Goal: Communication & Community: Share content

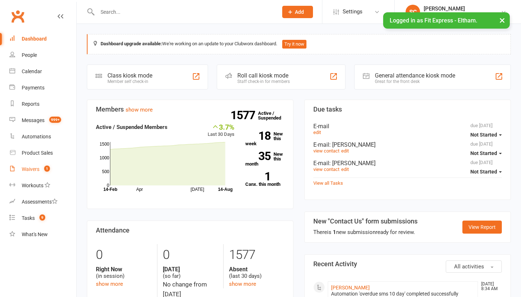
click at [27, 170] on div "Waivers" at bounding box center [31, 169] width 18 height 6
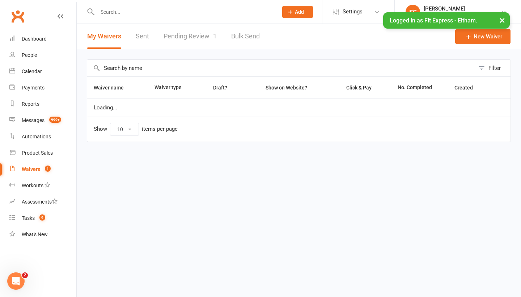
click at [187, 44] on link "Pending Review 1" at bounding box center [190, 36] width 53 height 25
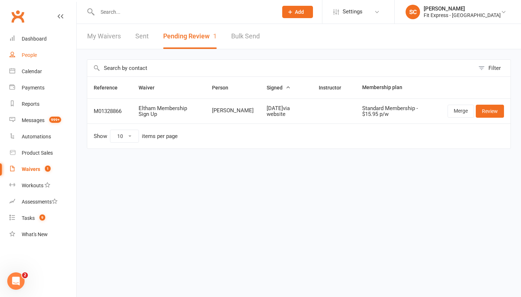
click at [29, 55] on div "People" at bounding box center [29, 55] width 15 height 6
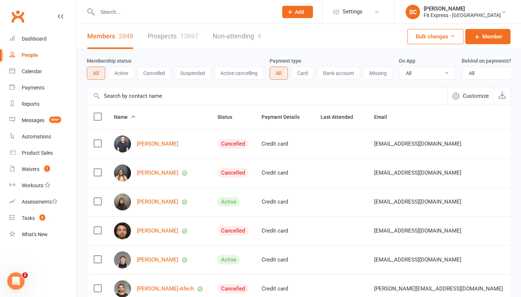
click at [118, 97] on input "text" at bounding box center [267, 95] width 360 height 17
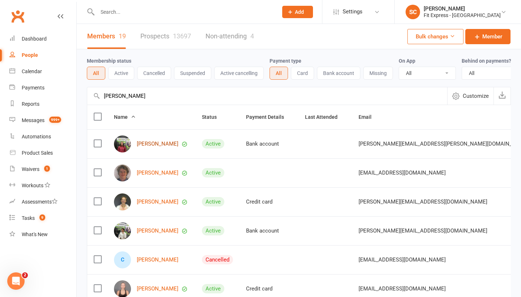
type input "Claire obrien"
click at [149, 146] on link "[PERSON_NAME]" at bounding box center [158, 144] width 42 height 6
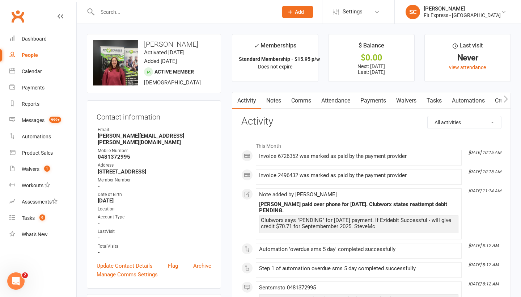
click at [374, 97] on link "Payments" at bounding box center [373, 100] width 36 height 17
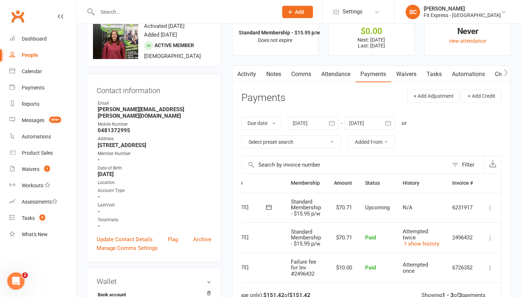
scroll to position [0, 39]
click at [491, 205] on icon at bounding box center [490, 207] width 7 height 7
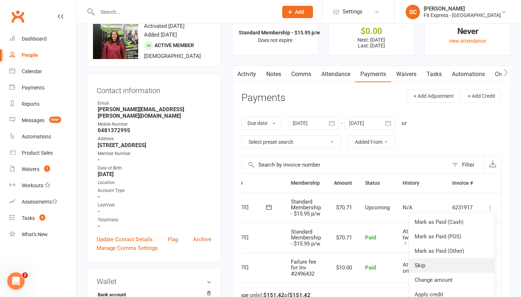
click at [437, 262] on link "Skip" at bounding box center [451, 265] width 85 height 14
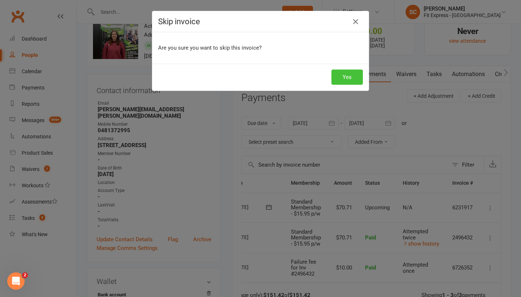
click at [343, 75] on button "Yes" at bounding box center [346, 76] width 31 height 15
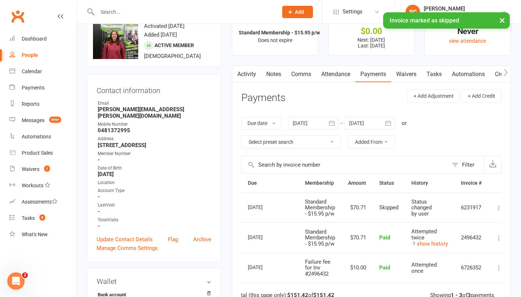
scroll to position [0, 8]
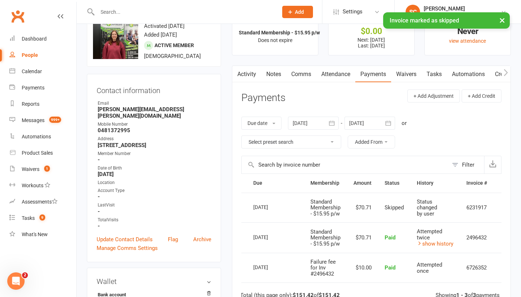
click at [283, 75] on link "Notes" at bounding box center [273, 74] width 25 height 17
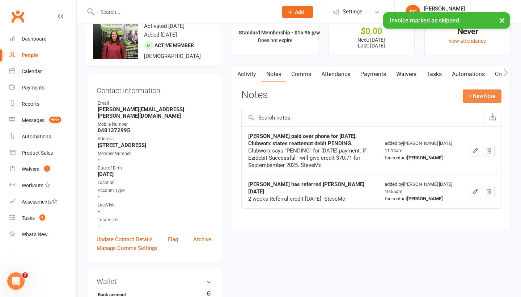
click at [477, 95] on button "+ New Note" at bounding box center [482, 95] width 39 height 13
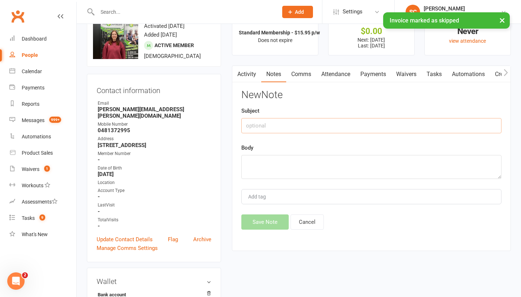
click at [309, 128] on input "text" at bounding box center [371, 125] width 260 height 15
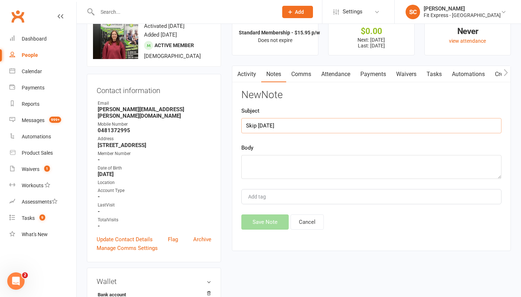
type input "Skip [DATE]"
click at [307, 161] on textarea at bounding box center [371, 167] width 260 height 24
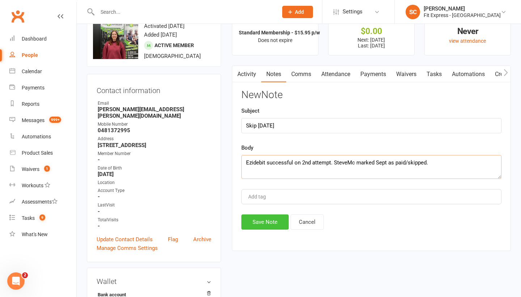
type textarea "Ezidebit successful on 2nd attempt. SteveMc marked Sept as paid/skipped."
click at [264, 221] on button "Save Note" at bounding box center [264, 221] width 47 height 15
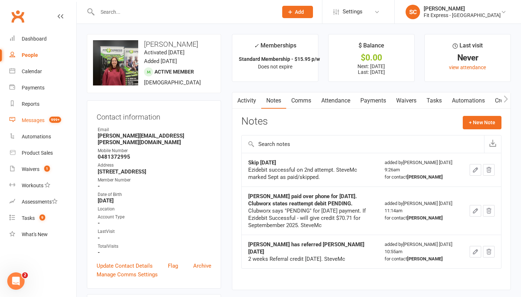
click at [35, 119] on div "Messages" at bounding box center [33, 120] width 23 height 6
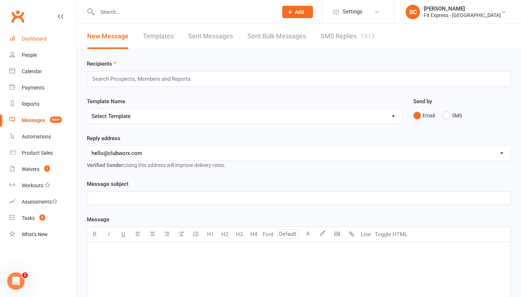
click at [34, 41] on div "Dashboard" at bounding box center [34, 39] width 25 height 6
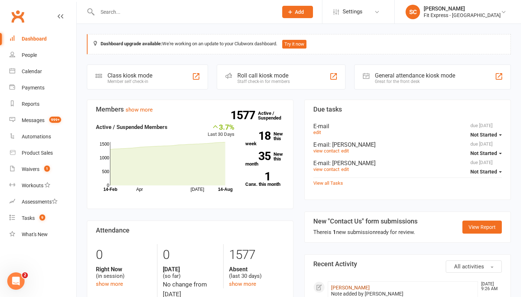
click at [340, 285] on link "[PERSON_NAME]" at bounding box center [350, 287] width 39 height 6
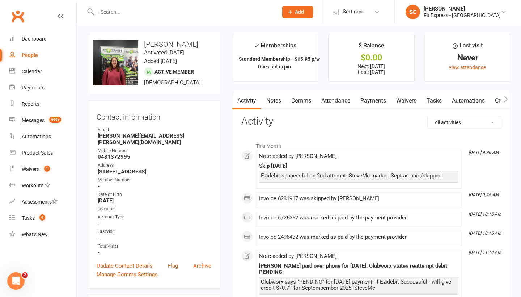
click at [386, 99] on link "Payments" at bounding box center [373, 100] width 36 height 17
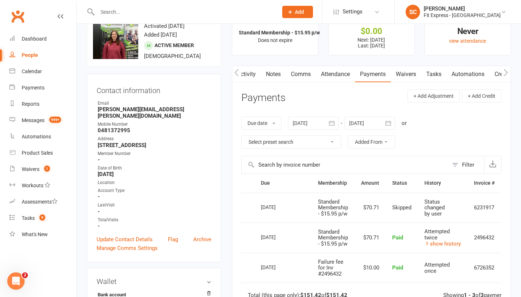
scroll to position [24, 0]
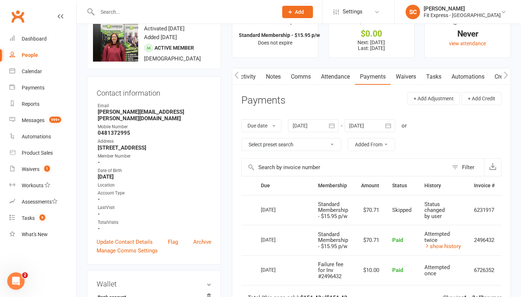
click at [389, 124] on icon "button" at bounding box center [388, 125] width 7 height 7
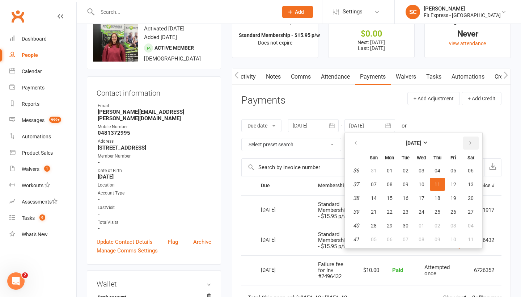
click at [472, 144] on icon "button" at bounding box center [470, 143] width 5 height 6
click at [479, 198] on button "15" at bounding box center [471, 197] width 18 height 13
type input "15 Nov 2025"
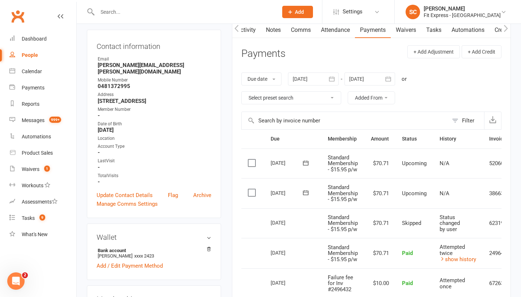
scroll to position [74, 0]
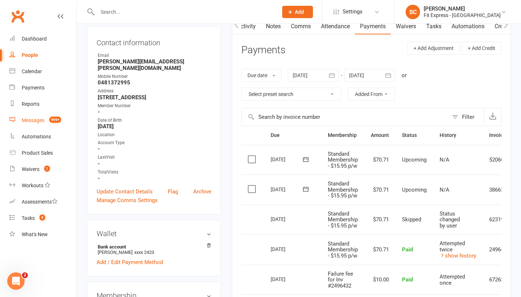
click at [37, 119] on div "Messages" at bounding box center [33, 120] width 23 height 6
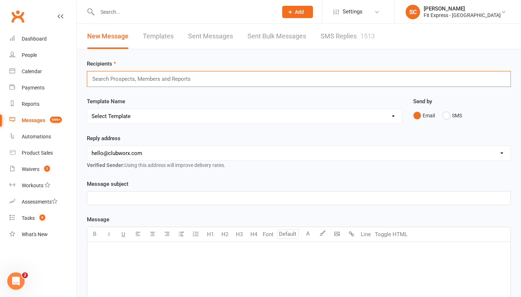
click at [122, 78] on input "text" at bounding box center [145, 78] width 106 height 9
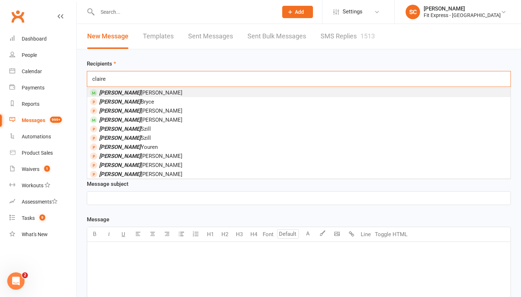
type input "Claire"
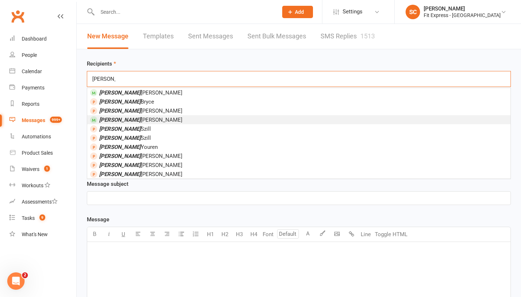
drag, startPoint x: 122, startPoint y: 78, endPoint x: 120, endPoint y: 120, distance: 42.0
click at [120, 120] on span "Claire Obrien" at bounding box center [140, 119] width 83 height 7
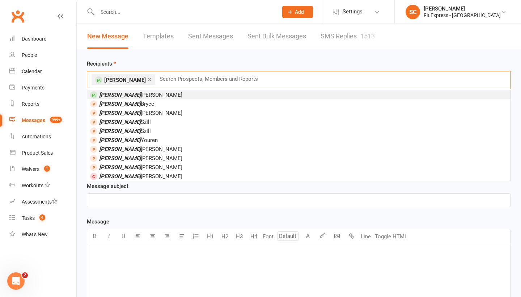
click at [117, 204] on p "﻿" at bounding box center [299, 200] width 415 height 9
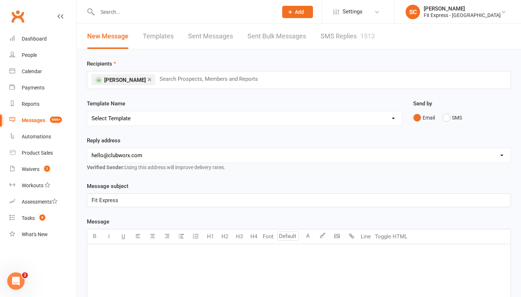
click at [112, 250] on p "﻿" at bounding box center [299, 253] width 415 height 9
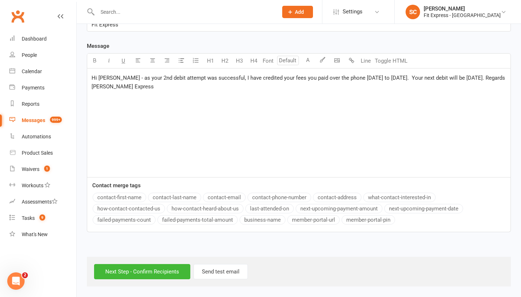
scroll to position [182, 0]
click at [127, 264] on input "Next Step - Confirm Recipients" at bounding box center [142, 271] width 96 height 15
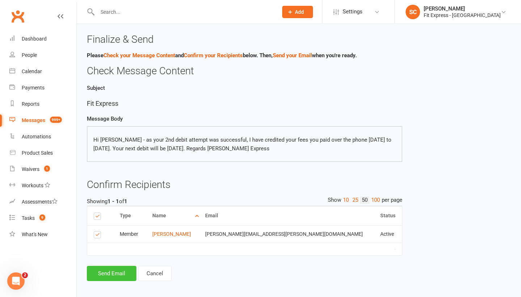
click at [117, 271] on button "Send Email" at bounding box center [112, 273] width 50 height 15
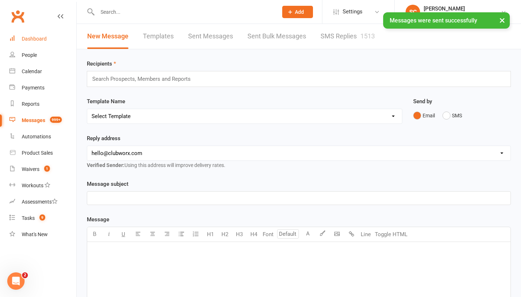
click at [34, 39] on div "Dashboard" at bounding box center [34, 39] width 25 height 6
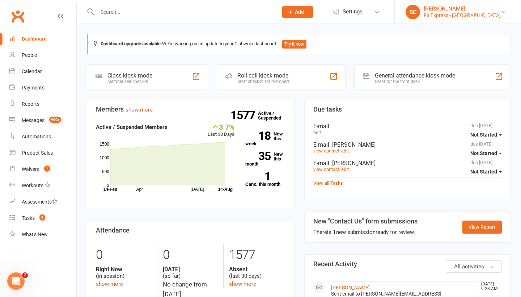
click at [480, 14] on div "Fit Express - [GEOGRAPHIC_DATA]" at bounding box center [462, 15] width 77 height 7
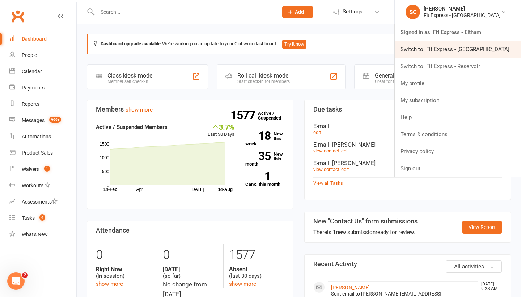
click at [475, 51] on link "Switch to: Fit Express - [GEOGRAPHIC_DATA]" at bounding box center [458, 49] width 126 height 17
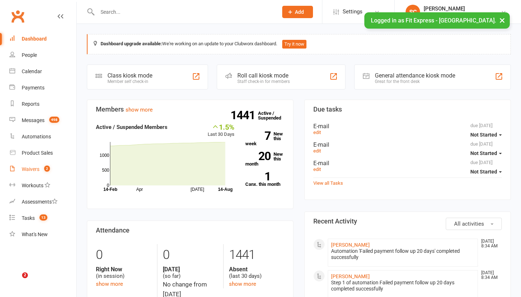
click at [32, 169] on div "Waivers" at bounding box center [31, 169] width 18 height 6
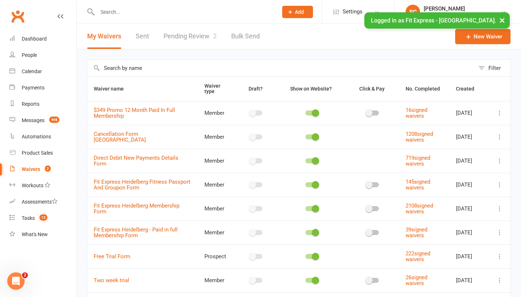
click at [182, 37] on link "Pending Review 2" at bounding box center [190, 36] width 53 height 25
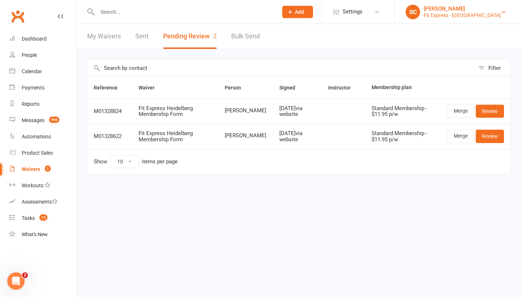
click at [478, 13] on div "Fit Express - Heidelberg" at bounding box center [462, 15] width 77 height 7
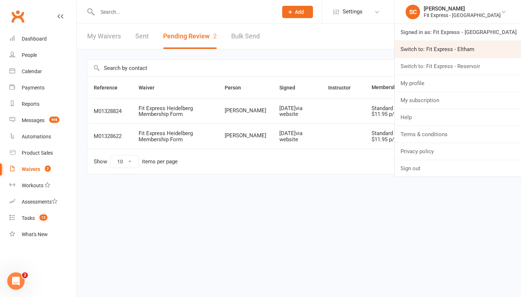
click at [469, 46] on link "Switch to: Fit Express - Eltham" at bounding box center [458, 49] width 126 height 17
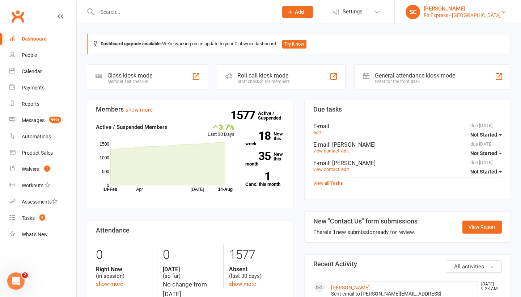
click at [469, 13] on div "Fit Express - [GEOGRAPHIC_DATA]" at bounding box center [462, 15] width 77 height 7
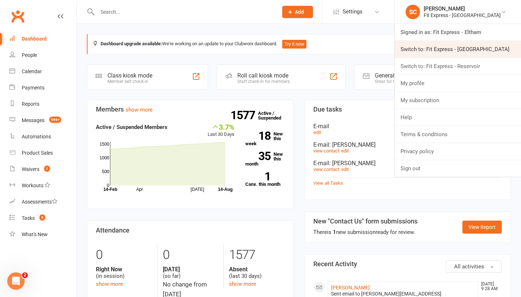
click at [462, 51] on link "Switch to: Fit Express - [GEOGRAPHIC_DATA]" at bounding box center [458, 49] width 126 height 17
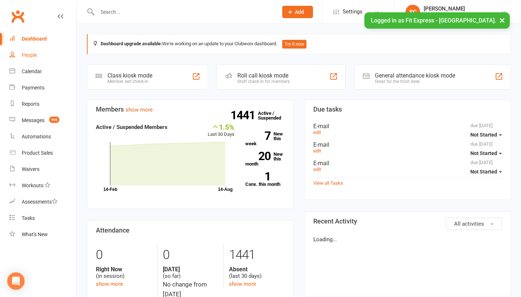
click at [32, 52] on div "People" at bounding box center [29, 55] width 15 height 6
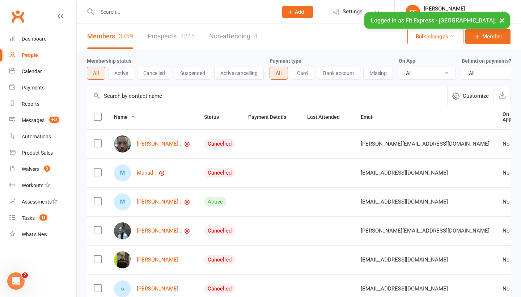
click at [108, 95] on input "text" at bounding box center [267, 95] width 360 height 17
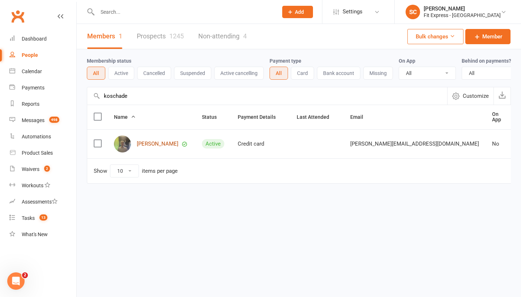
type input "koschade"
click at [152, 142] on link "Benjamin Koschade" at bounding box center [158, 144] width 42 height 6
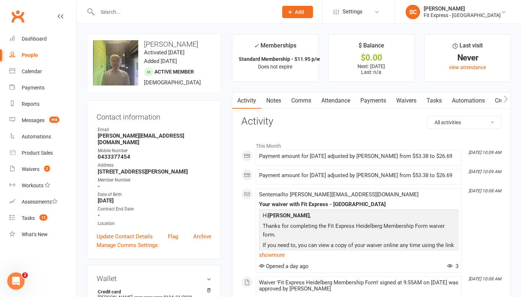
click at [409, 99] on link "Waivers" at bounding box center [406, 100] width 30 height 17
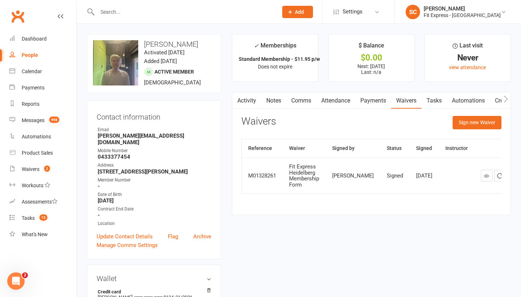
click at [378, 102] on link "Payments" at bounding box center [373, 100] width 36 height 17
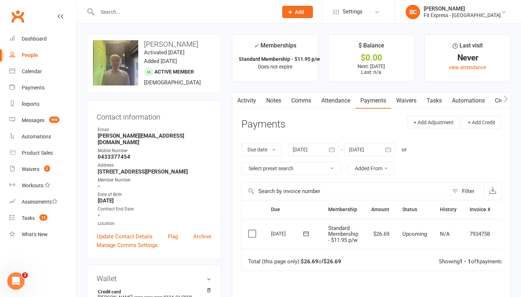
click at [390, 151] on icon "button" at bounding box center [388, 149] width 5 height 5
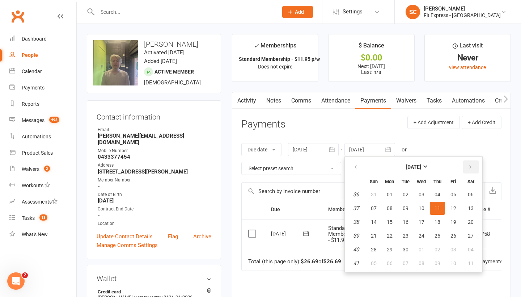
click at [473, 166] on icon "button" at bounding box center [470, 167] width 5 height 6
click at [475, 215] on button "15" at bounding box center [471, 221] width 18 height 13
type input "15 Nov 2025"
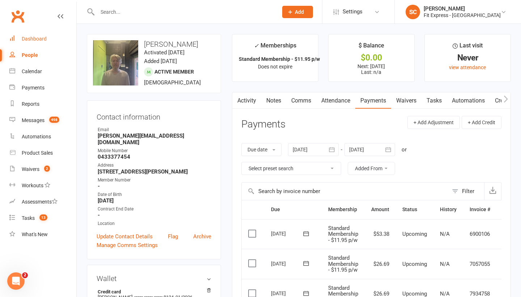
click at [30, 39] on div "Dashboard" at bounding box center [34, 39] width 25 height 6
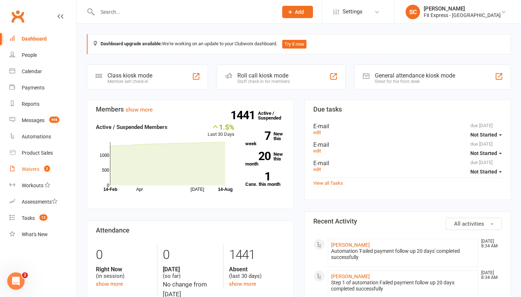
click at [39, 165] on link "Waivers 2" at bounding box center [42, 169] width 67 height 16
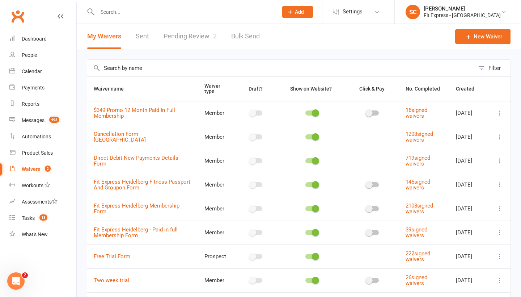
click at [187, 37] on link "Pending Review 2" at bounding box center [190, 36] width 53 height 25
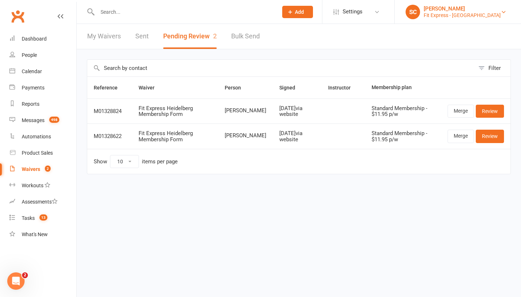
click at [467, 11] on div "[PERSON_NAME]" at bounding box center [462, 8] width 77 height 7
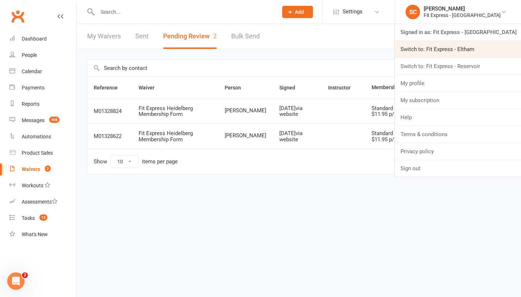
click at [463, 48] on link "Switch to: Fit Express - Eltham" at bounding box center [458, 49] width 126 height 17
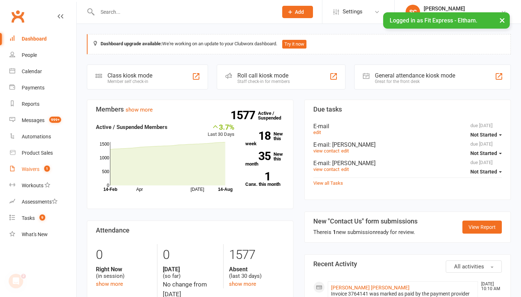
click at [37, 167] on div "Waivers" at bounding box center [31, 169] width 18 height 6
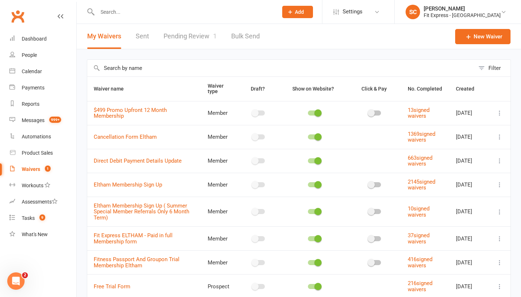
click at [184, 44] on link "Pending Review 1" at bounding box center [190, 36] width 53 height 25
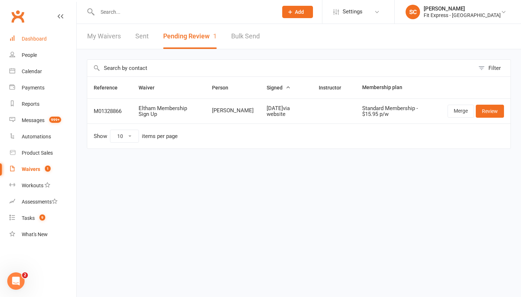
click at [39, 38] on div "Dashboard" at bounding box center [34, 39] width 25 height 6
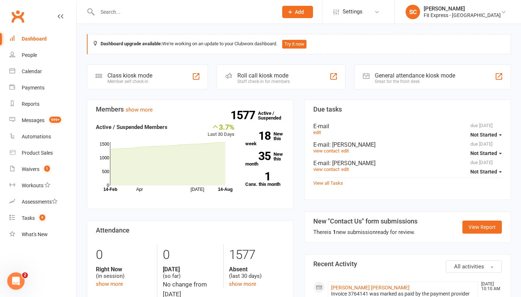
click at [34, 39] on div "Dashboard" at bounding box center [34, 39] width 25 height 6
